Goal: Navigation & Orientation: Go to known website

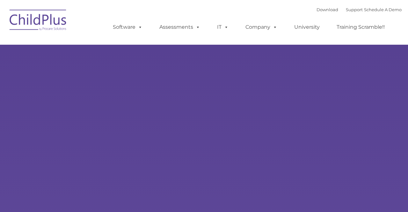
select select "MEDIUM"
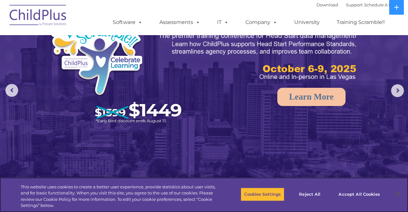
scroll to position [39, 0]
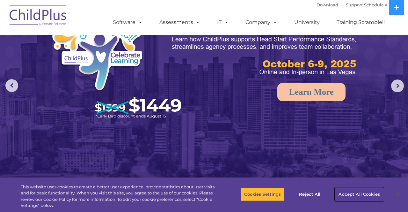
click at [355, 199] on button "Accept All Cookies" at bounding box center [359, 194] width 48 height 13
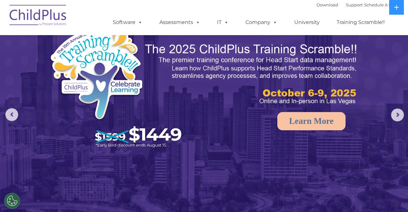
scroll to position [0, 0]
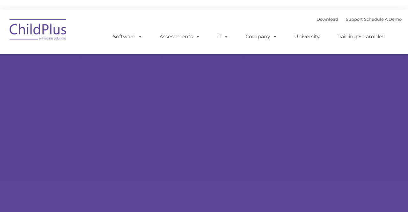
type input ""
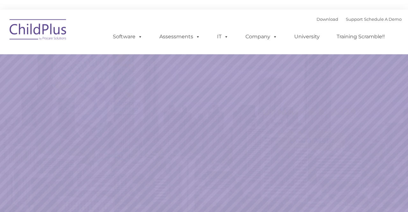
select select "MEDIUM"
